Goal: Navigation & Orientation: Go to known website

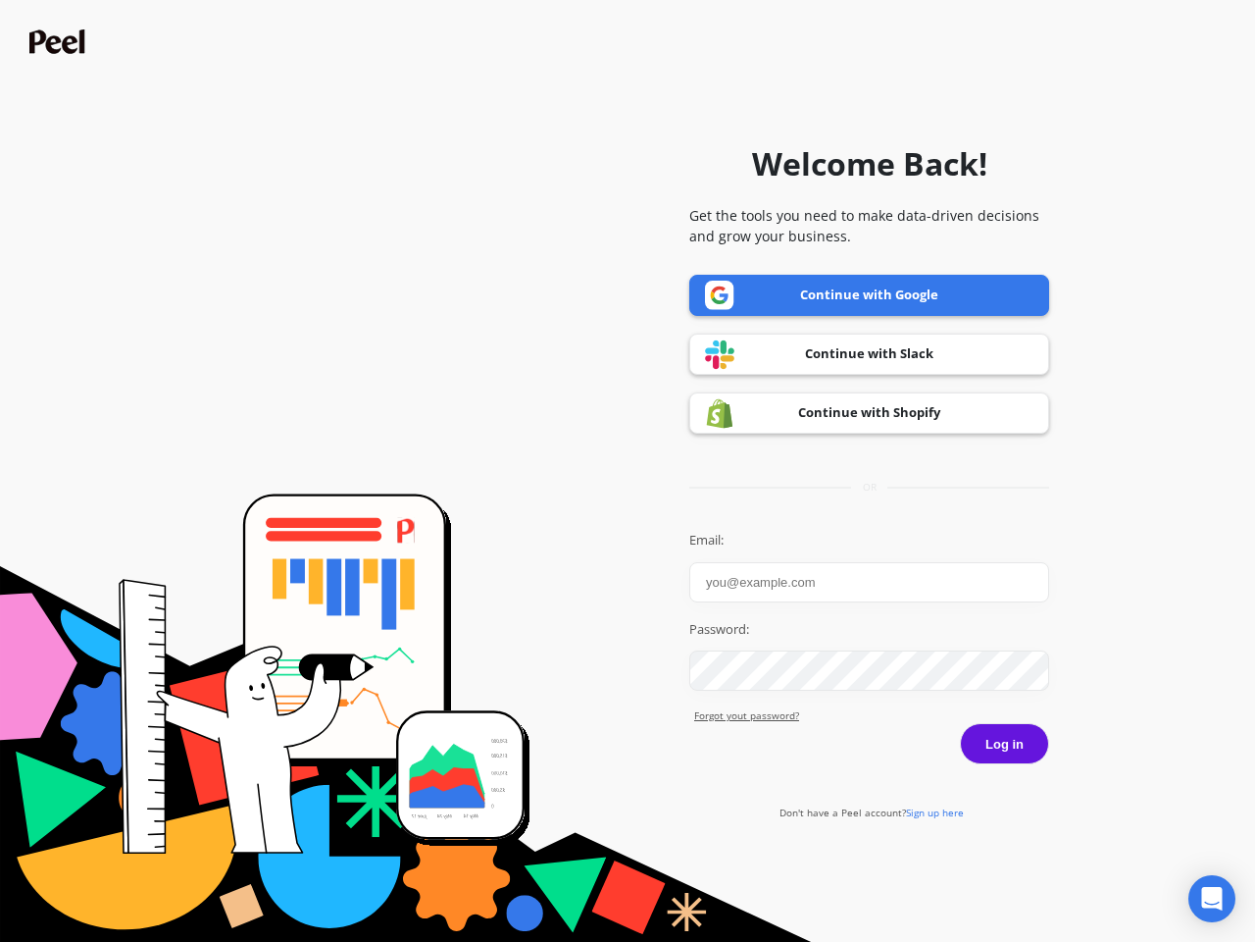
click at [1212, 898] on icon "Open Intercom Messenger" at bounding box center [1212, 899] width 21 height 24
